Goal: Transaction & Acquisition: Purchase product/service

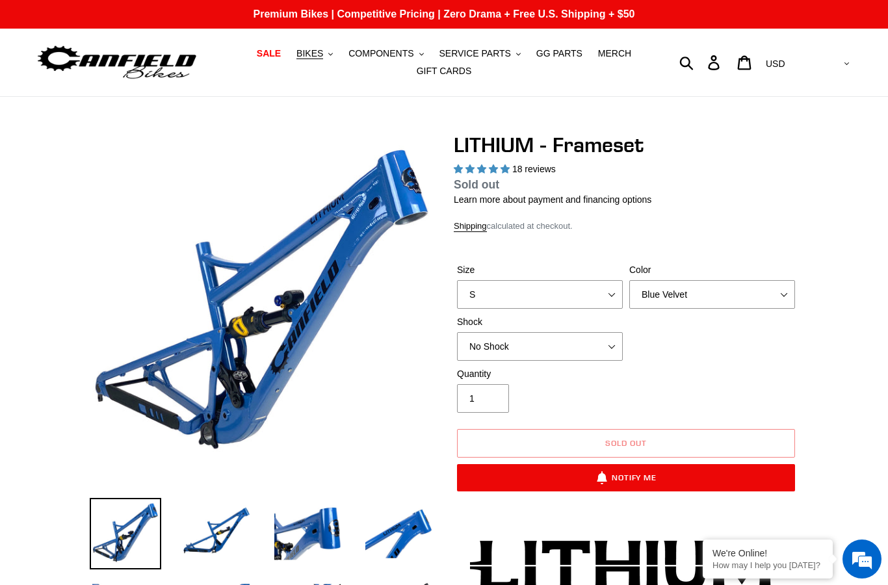
select select "highest-rating"
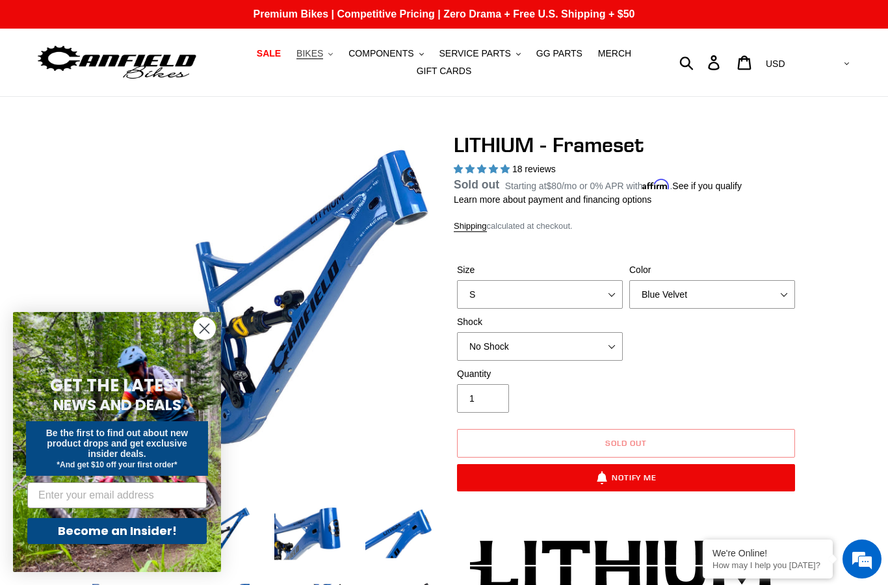
click at [314, 55] on span "BIKES" at bounding box center [309, 53] width 27 height 11
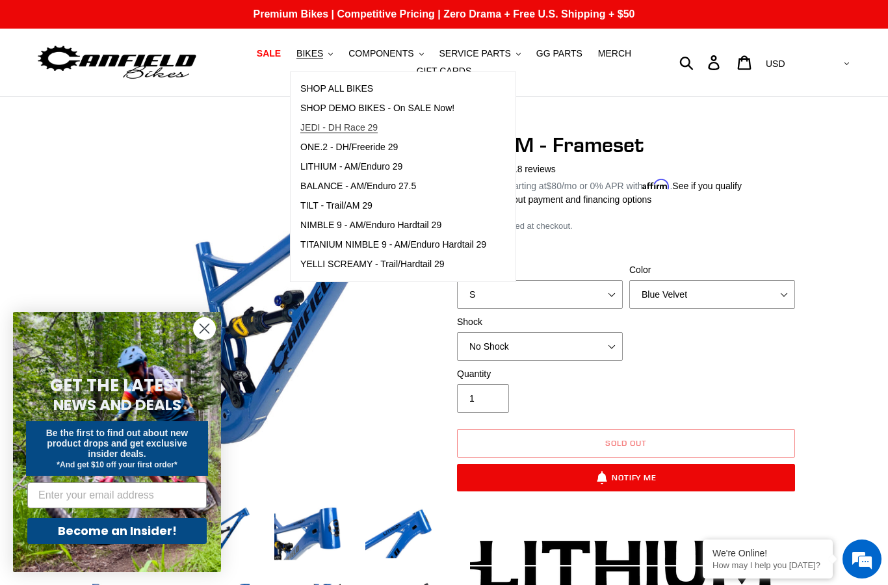
click at [363, 128] on span "JEDI - DH Race 29" at bounding box center [338, 127] width 77 height 11
click at [782, 188] on dl "Regular price Sold out Sale price $1,899.99 On Sale! Unit price / per Starting …" at bounding box center [626, 184] width 345 height 17
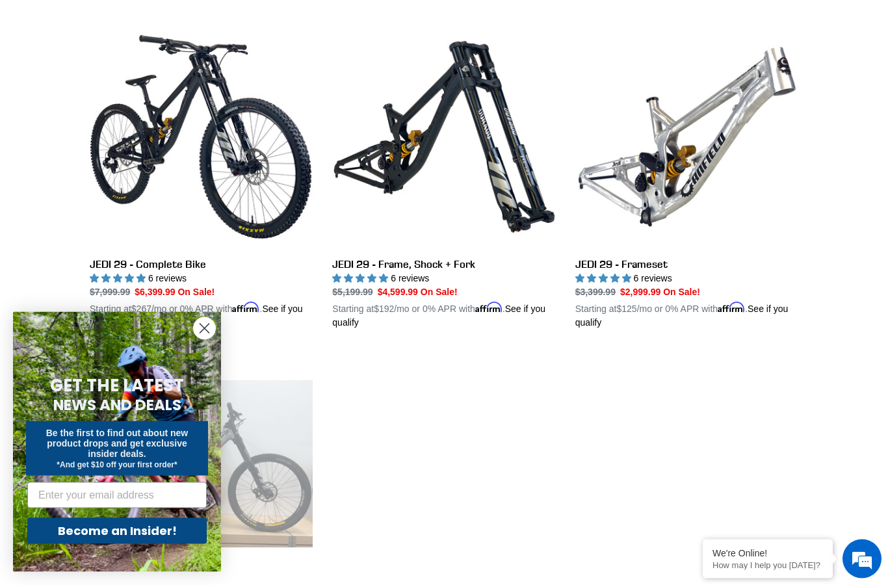
scroll to position [364, 0]
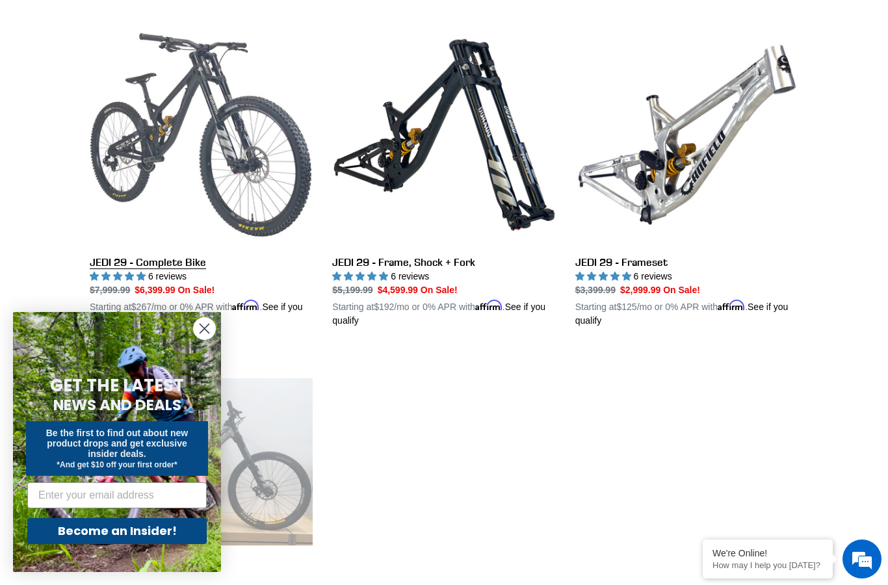
click at [150, 152] on link "JEDI 29 - Complete Bike" at bounding box center [201, 175] width 223 height 304
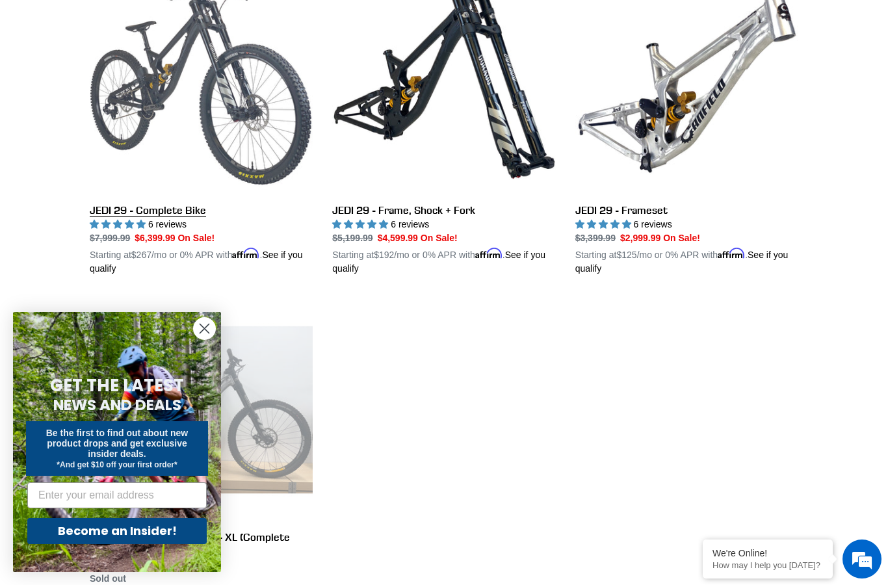
scroll to position [0, 0]
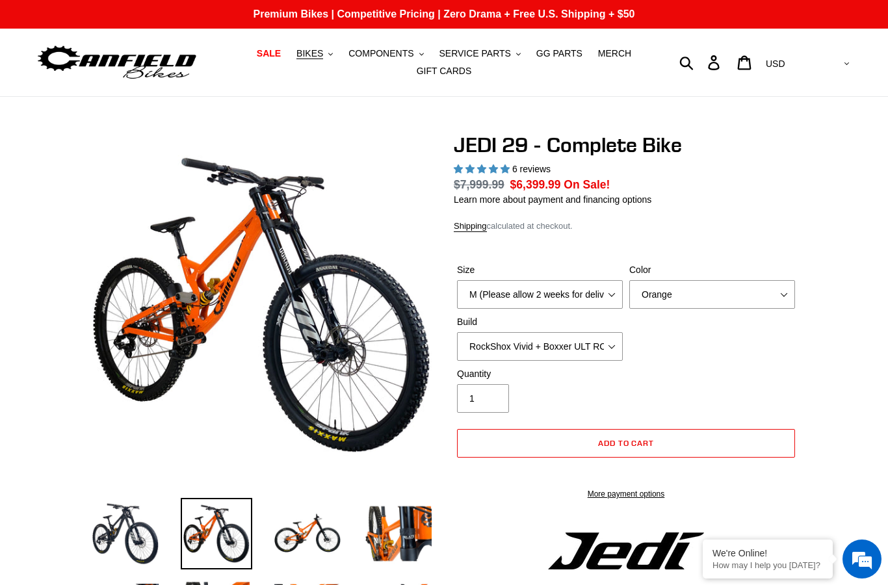
select select "highest-rating"
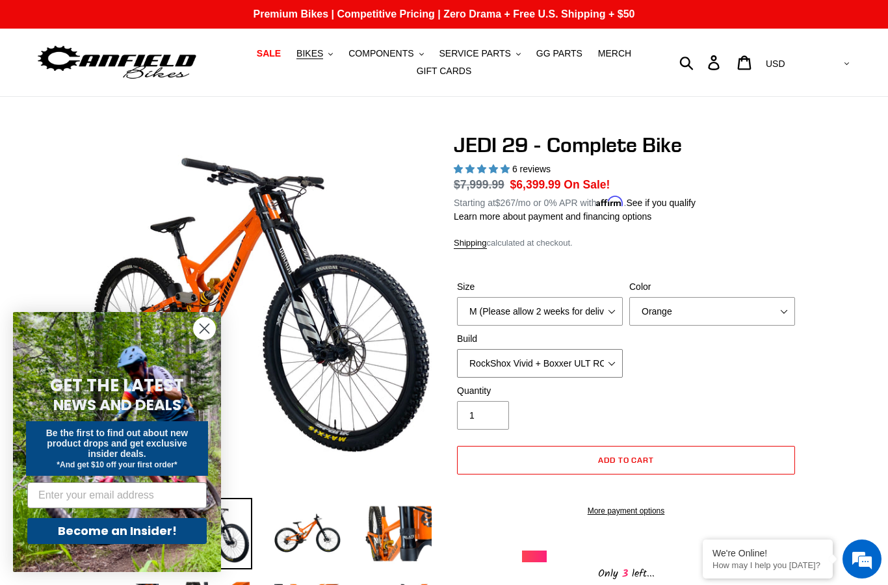
click at [585, 371] on select "RockShox Vivid + Boxxer ULT RC2 C3 200 + SRAM XO RockShox Vivid + Boxxer ULT RC…" at bounding box center [540, 363] width 166 height 29
select select "EXT eStoria LOK V3 + EXT Vaia 200 + Shimano"
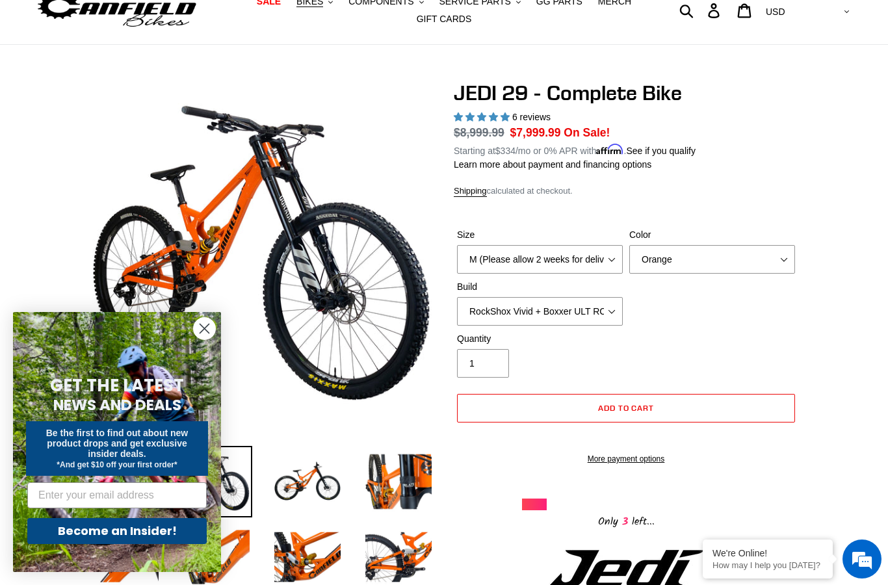
click at [206, 328] on circle "Close dialog" at bounding box center [204, 328] width 21 height 21
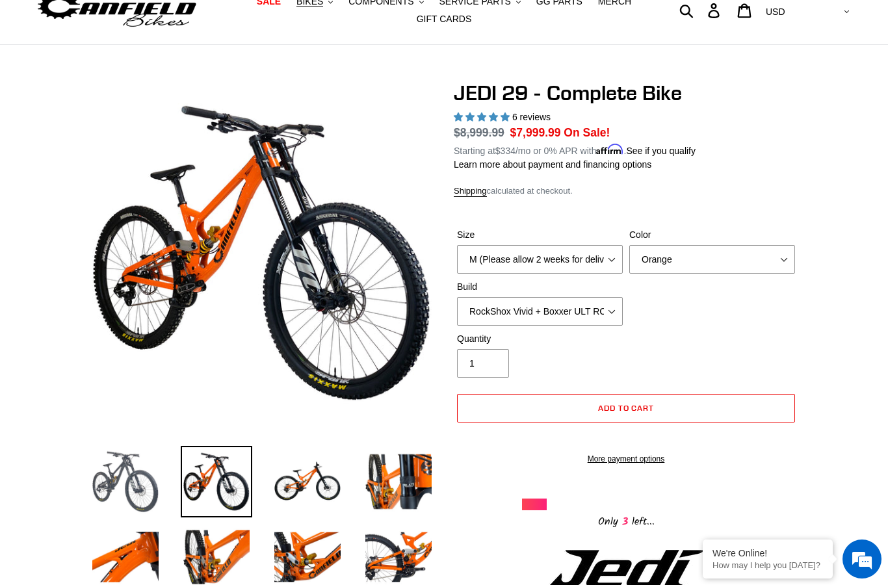
click at [129, 477] on img at bounding box center [126, 482] width 72 height 72
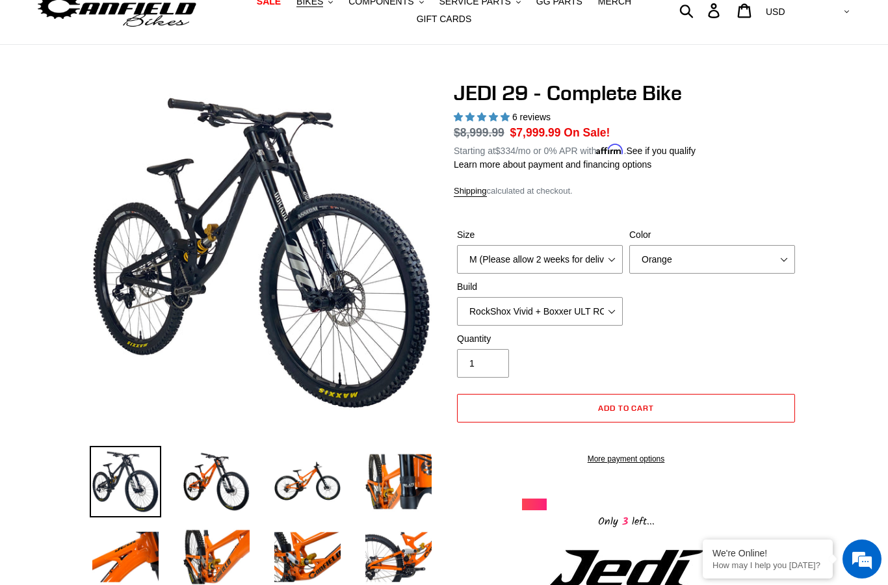
click at [592, 268] on select "M (Please allow 2 weeks for delivery) L (Please allow 2 weeks for delivery) XL …" at bounding box center [540, 259] width 166 height 29
select select "L (Please allow 2 weeks for delivery)"
click at [701, 263] on select "Orange Stealth Black Raw" at bounding box center [712, 259] width 166 height 29
select select "Stealth Black"
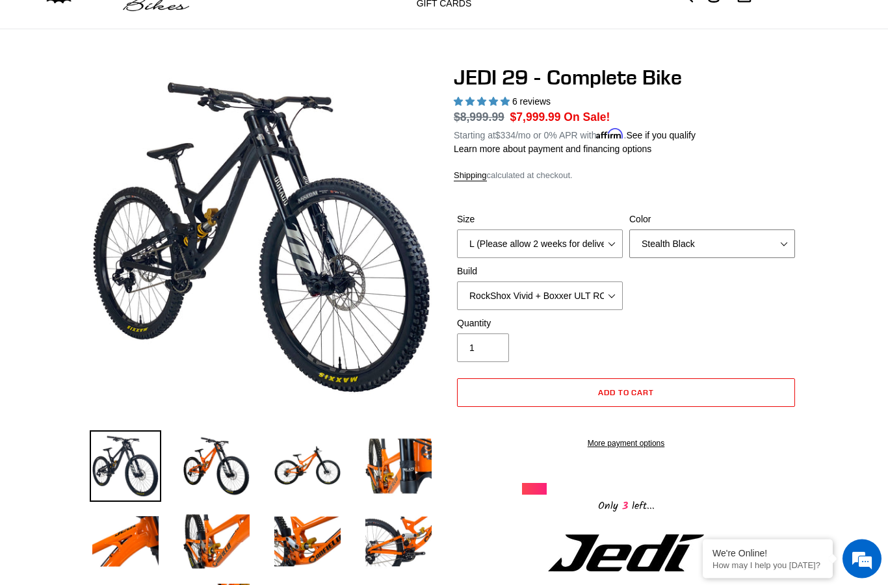
scroll to position [68, 0]
click at [585, 300] on select "RockShox Vivid + Boxxer ULT RC2 C3 200 + SRAM XO RockShox Vivid + Boxxer ULT RC…" at bounding box center [540, 295] width 166 height 29
select select "RockShox Vivid + Boxxer ULT RC2 C3 200 + SRAM XO"
